Goal: Find specific fact: Find specific fact

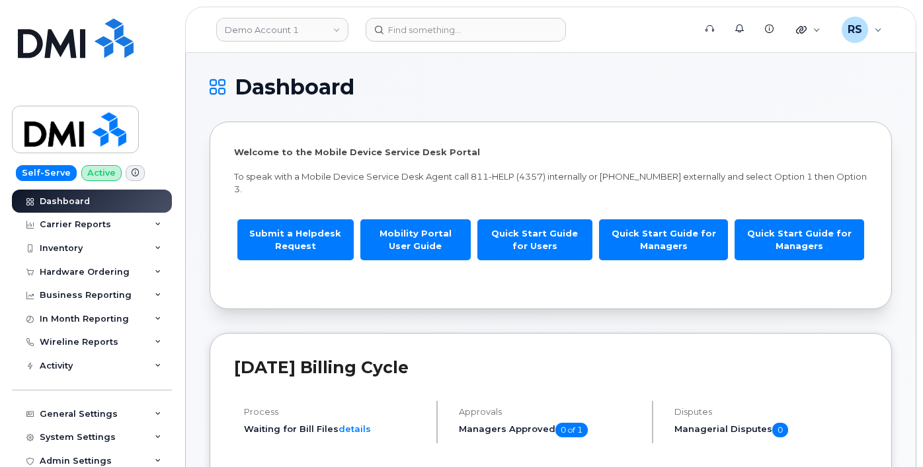
click at [440, 80] on h1 "Dashboard" at bounding box center [547, 87] width 675 height 21
click at [529, 96] on h1 "Dashboard" at bounding box center [547, 87] width 675 height 21
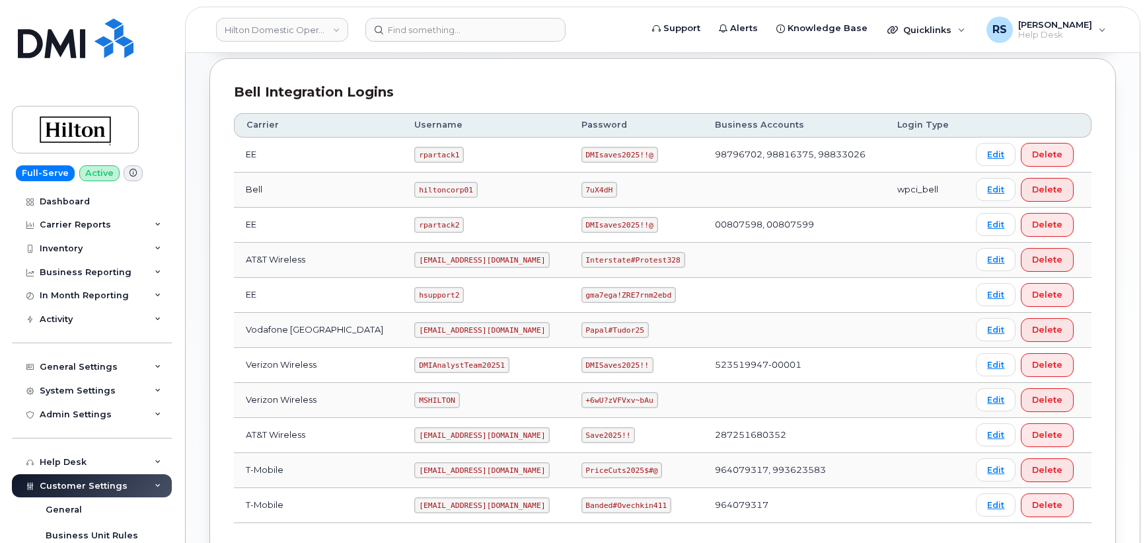
scroll to position [352, 0]
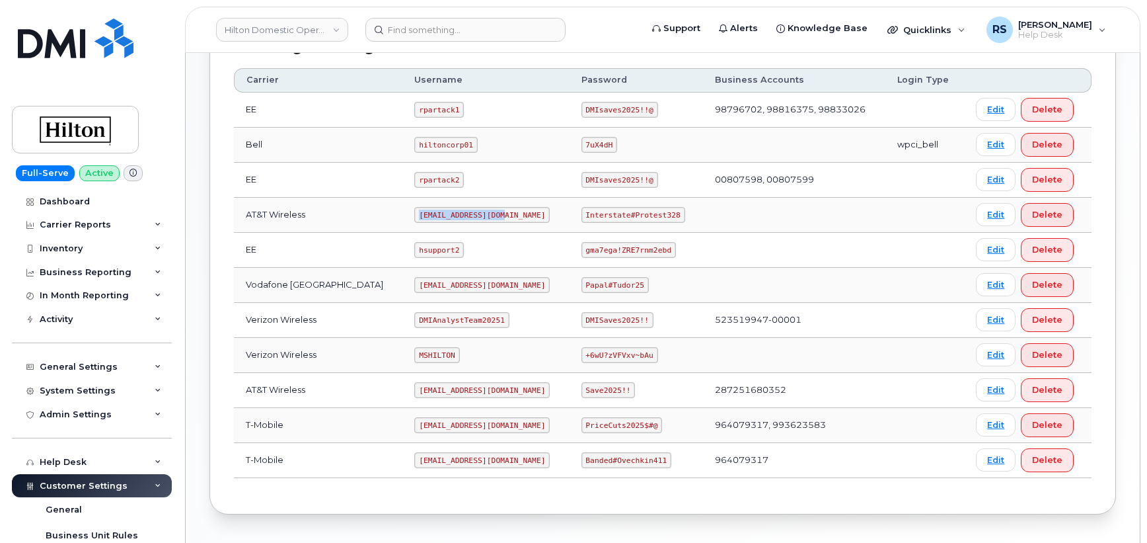
drag, startPoint x: 404, startPoint y: 211, endPoint x: 489, endPoint y: 215, distance: 84.7
click at [489, 215] on td "[EMAIL_ADDRESS][DOMAIN_NAME]" at bounding box center [486, 215] width 167 height 35
copy code "[EMAIL_ADDRESS][DOMAIN_NAME]"
drag, startPoint x: 576, startPoint y: 214, endPoint x: 664, endPoint y: 215, distance: 87.3
click at [664, 215] on code "Interstate#Protest328" at bounding box center [634, 215] width 104 height 16
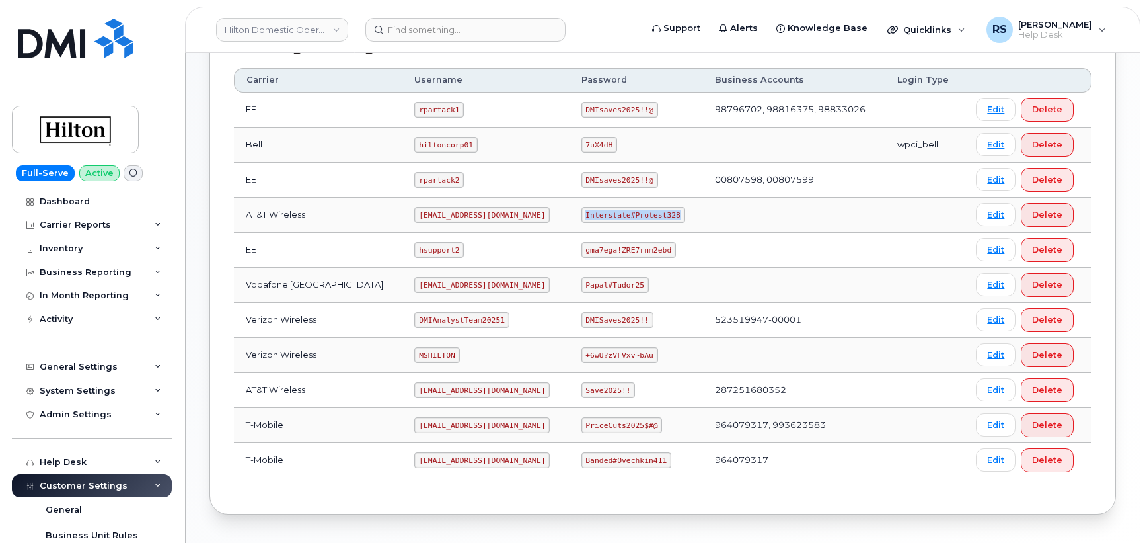
copy code "Interstate#Protest328"
